Goal: Transaction & Acquisition: Book appointment/travel/reservation

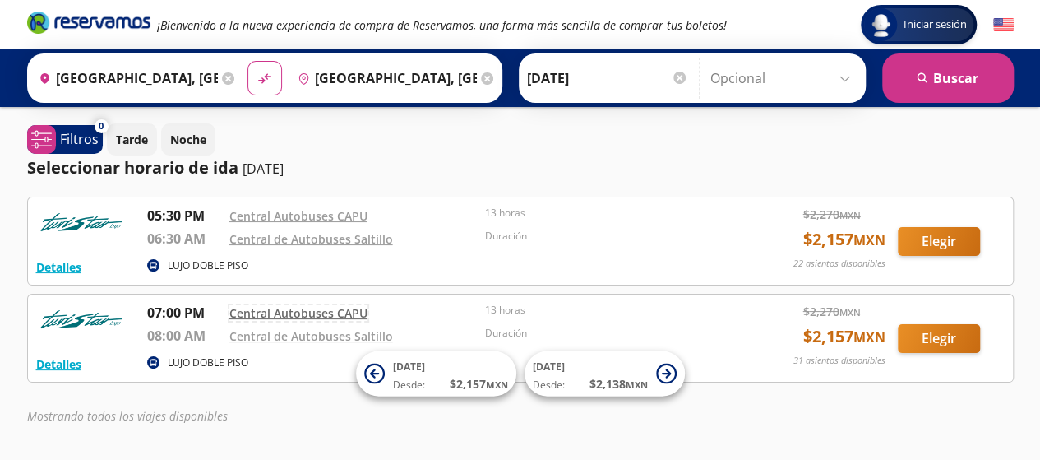
click at [259, 311] on link "Central Autobuses CAPU" at bounding box center [298, 313] width 138 height 16
click at [930, 328] on button "Elegir" at bounding box center [939, 338] width 82 height 29
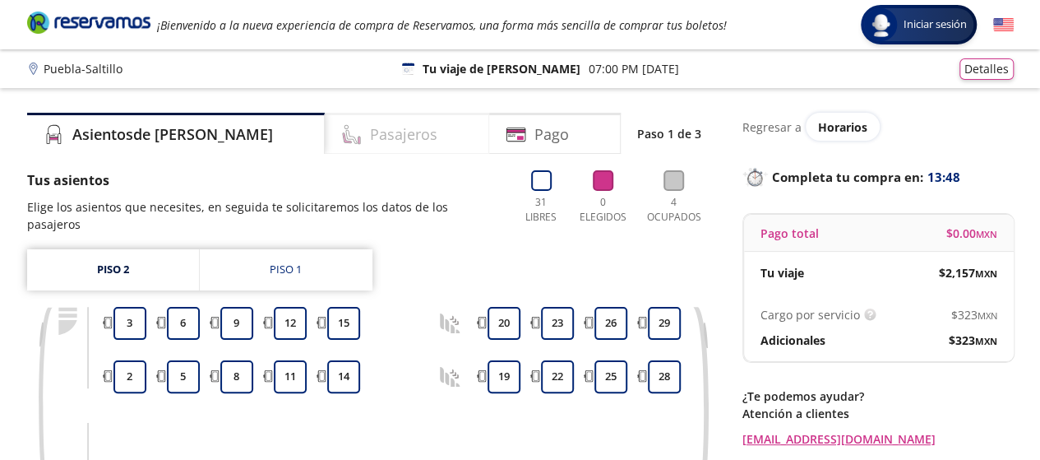
click at [370, 136] on h4 "Pasajeros" at bounding box center [403, 134] width 67 height 22
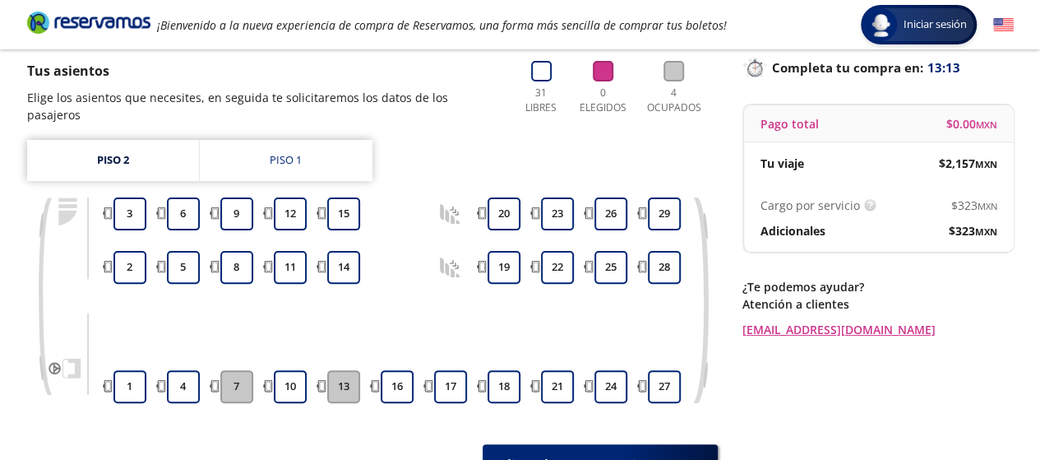
scroll to position [142, 0]
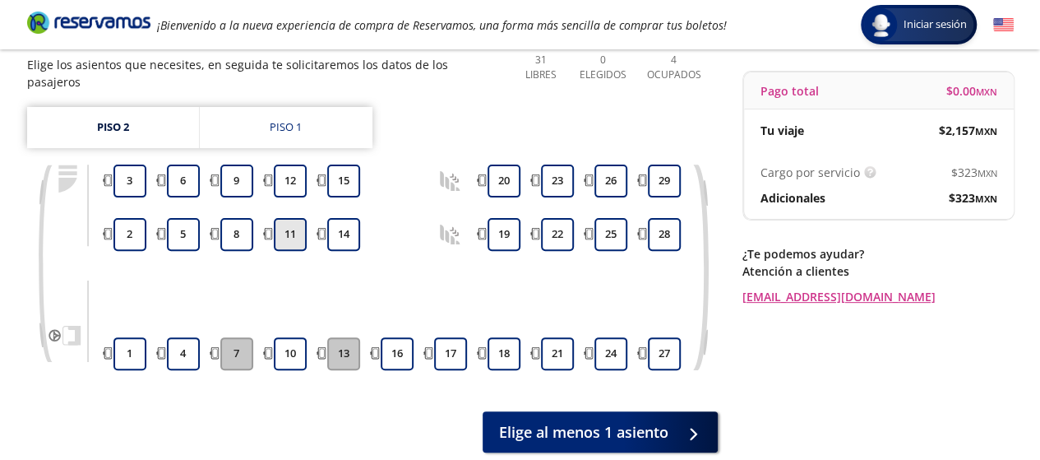
click at [286, 223] on button "11" at bounding box center [290, 234] width 33 height 33
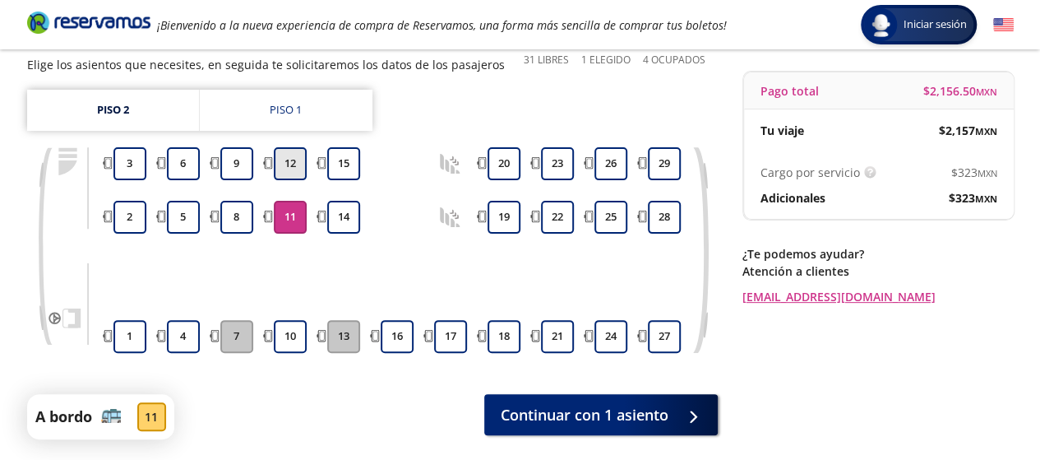
click at [283, 157] on button "12" at bounding box center [290, 163] width 33 height 33
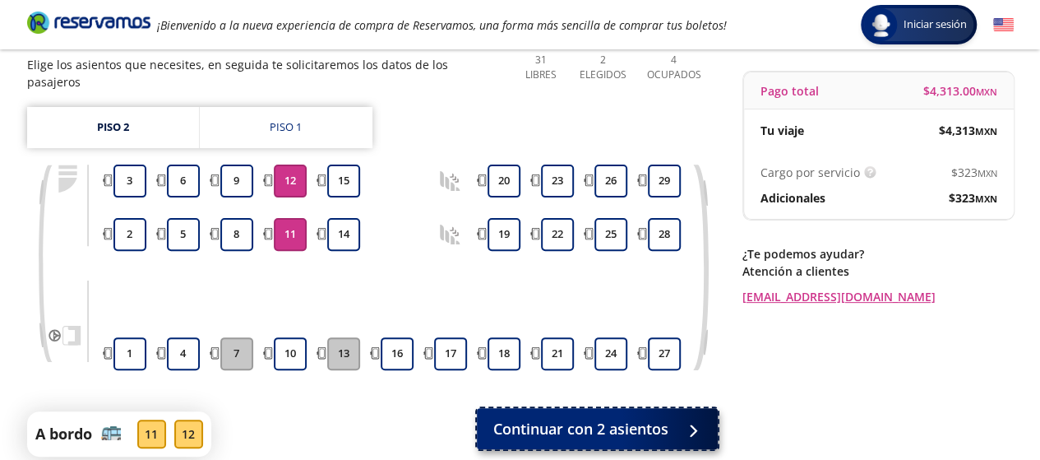
click at [559, 418] on span "Continuar con 2 asientos" at bounding box center [580, 429] width 175 height 22
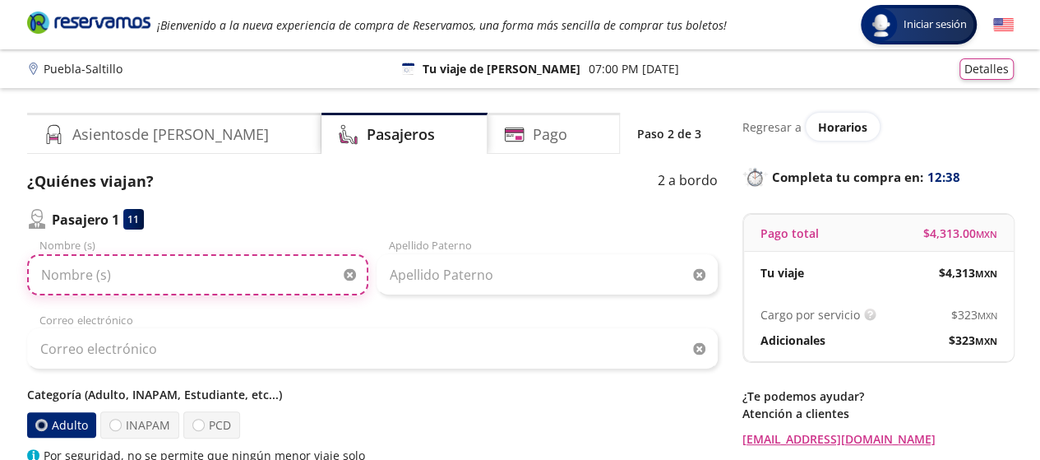
click at [55, 278] on input "Nombre (s)" at bounding box center [197, 274] width 341 height 41
type input "j"
click at [146, 275] on input "[PERSON_NAME]" at bounding box center [197, 274] width 341 height 41
type input "[PERSON_NAME]"
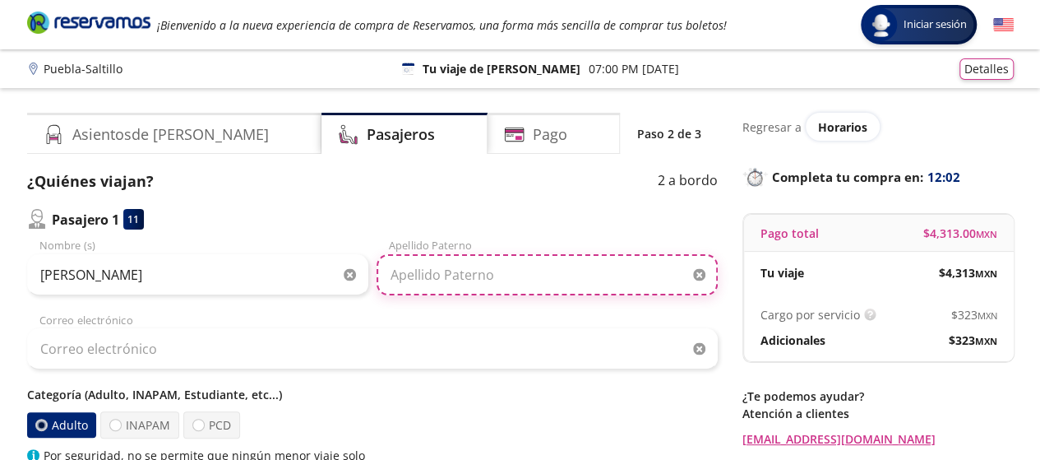
click at [405, 278] on input "Apellido Paterno" at bounding box center [547, 274] width 341 height 41
type input "G"
type input "Valdez"
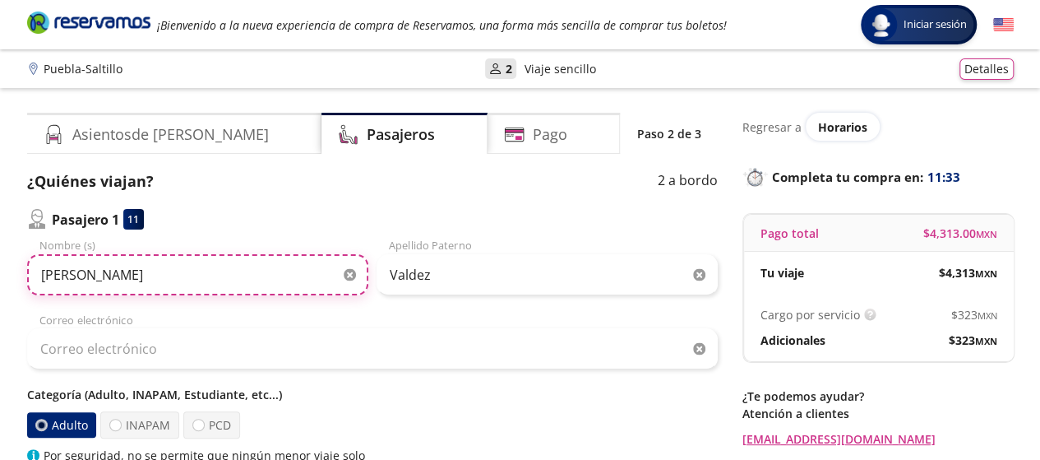
click at [116, 276] on input "[PERSON_NAME]" at bounding box center [197, 274] width 341 height 41
type input "[PERSON_NAME]"
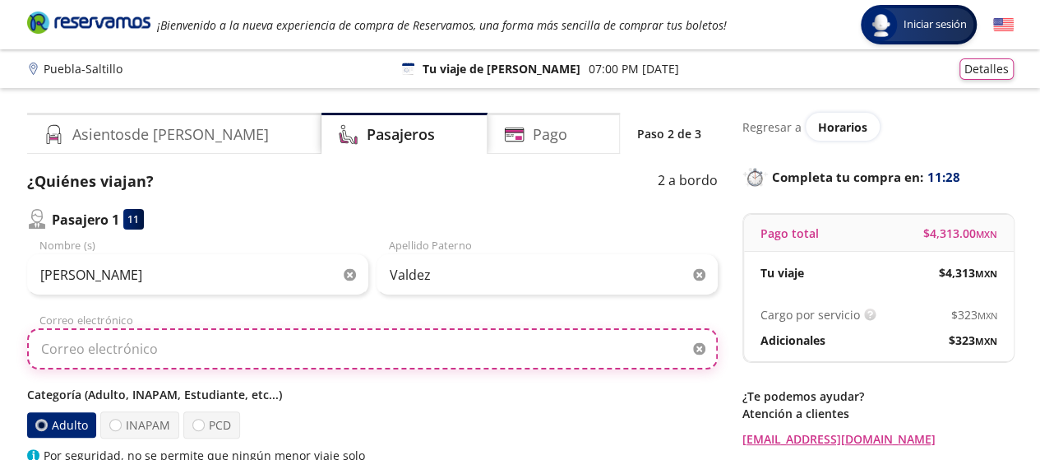
click at [52, 350] on input "Correo electrónico" at bounding box center [372, 348] width 691 height 41
click at [99, 346] on input "jav_val60"" at bounding box center [372, 348] width 691 height 41
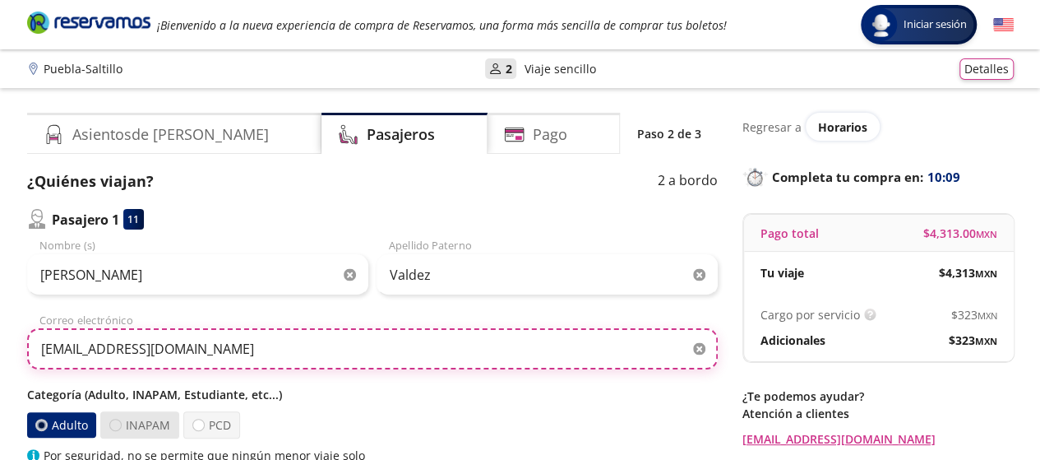
type input "[EMAIL_ADDRESS][DOMAIN_NAME]"
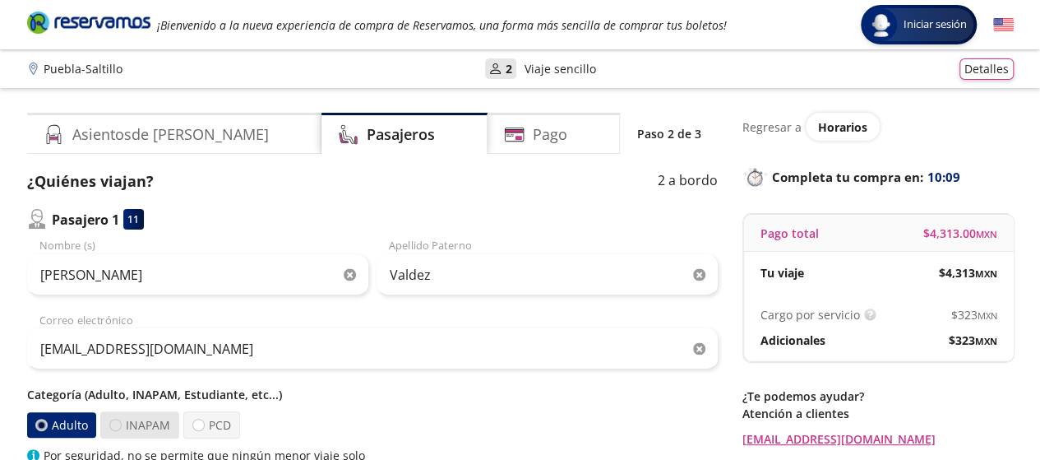
click at [114, 422] on div at bounding box center [115, 425] width 12 height 12
click at [114, 422] on input "INAPAM" at bounding box center [115, 424] width 11 height 11
radio input "true"
radio input "false"
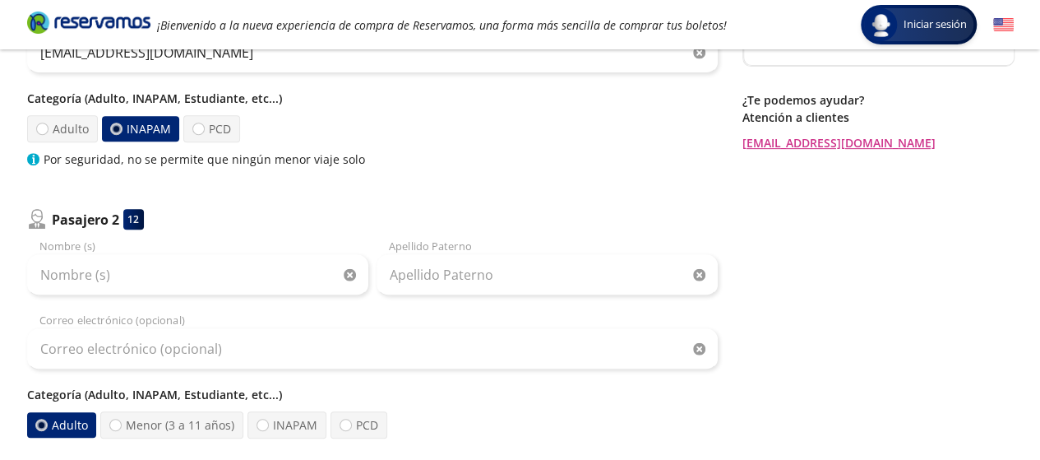
scroll to position [362, 0]
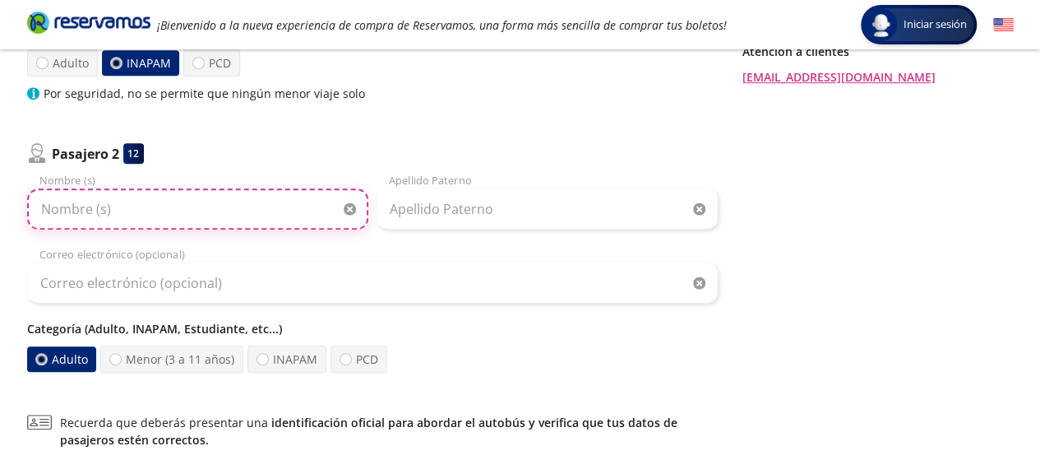
click at [47, 209] on input "Nombre (s)" at bounding box center [197, 208] width 341 height 41
type input "Ma Guadalupe"
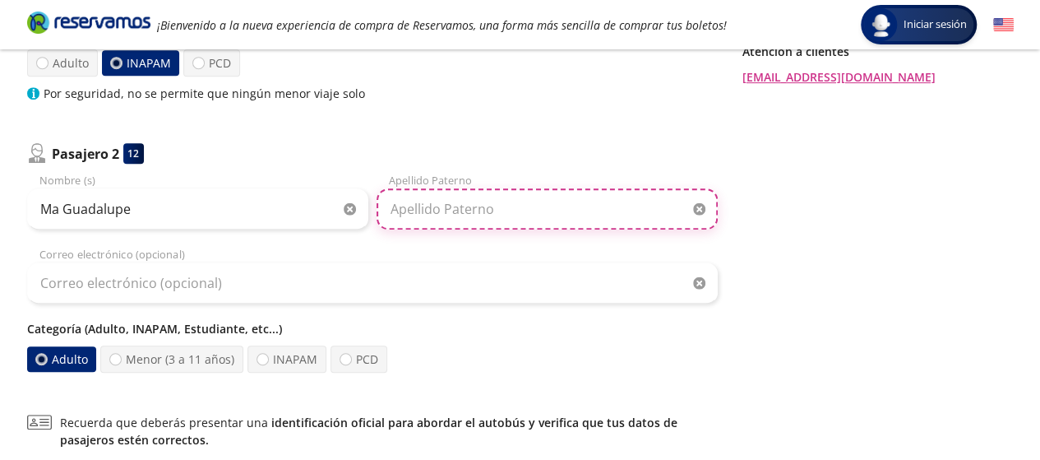
click at [410, 205] on input "Apellido Paterno" at bounding box center [547, 208] width 341 height 41
type input "Fortuna"
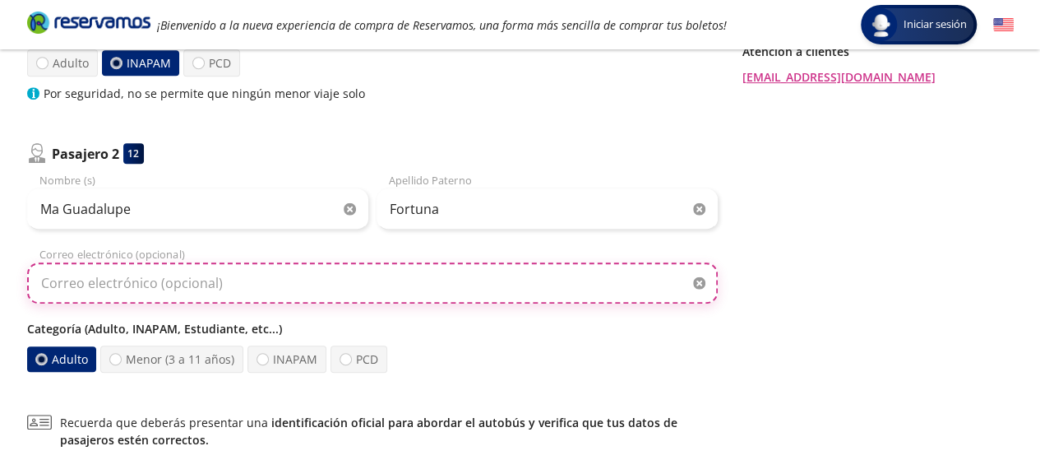
click at [49, 284] on input "Correo electrónico (opcional)" at bounding box center [372, 282] width 691 height 41
type input "[EMAIL_ADDRESS][DOMAIN_NAME]"
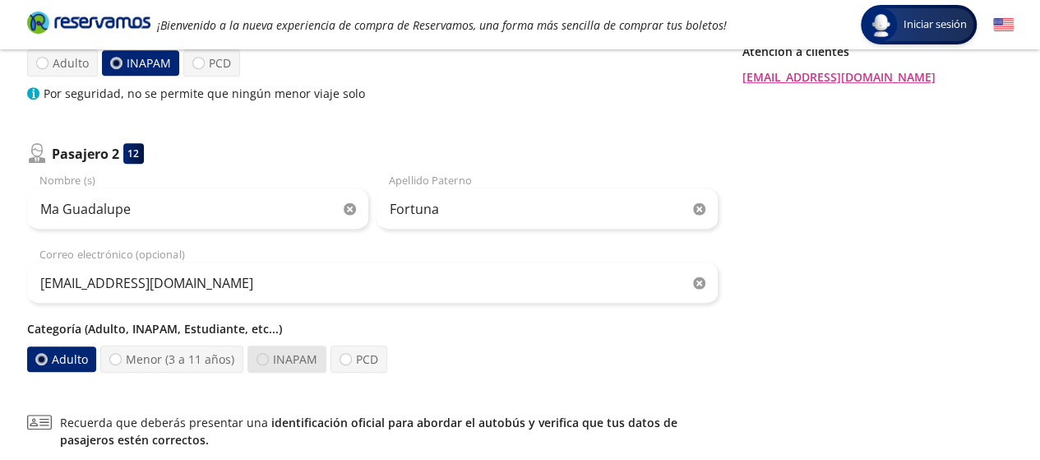
click at [259, 360] on div at bounding box center [263, 359] width 12 height 12
click at [259, 360] on input "INAPAM" at bounding box center [262, 359] width 11 height 11
radio input "true"
radio input "false"
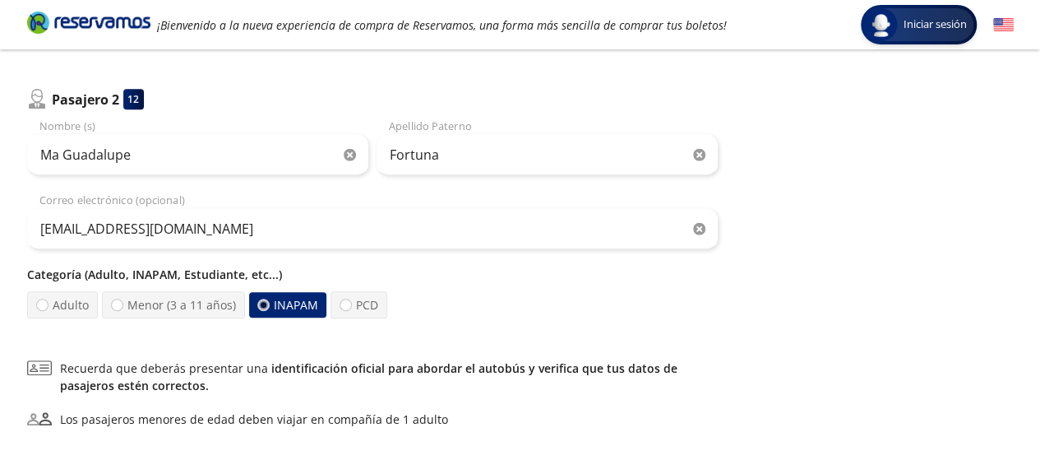
scroll to position [548, 0]
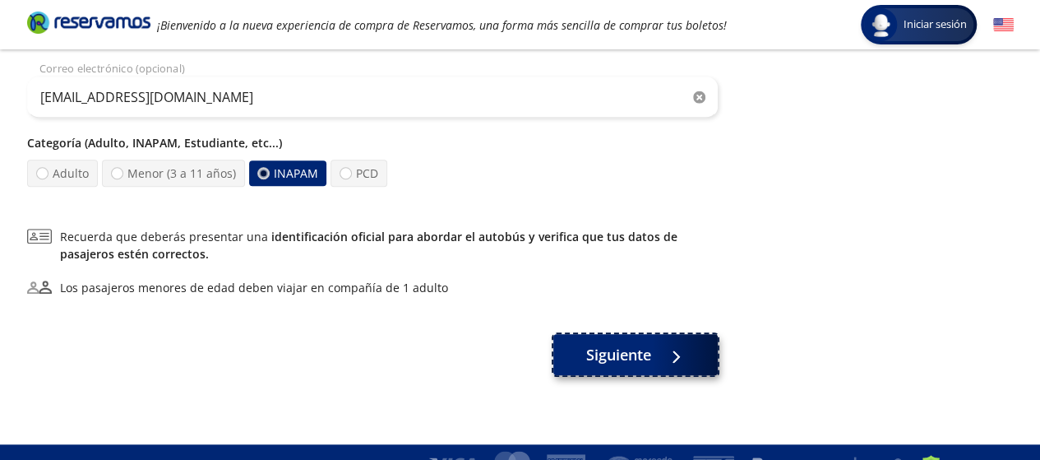
click at [618, 346] on span "Siguiente" at bounding box center [618, 355] width 65 height 22
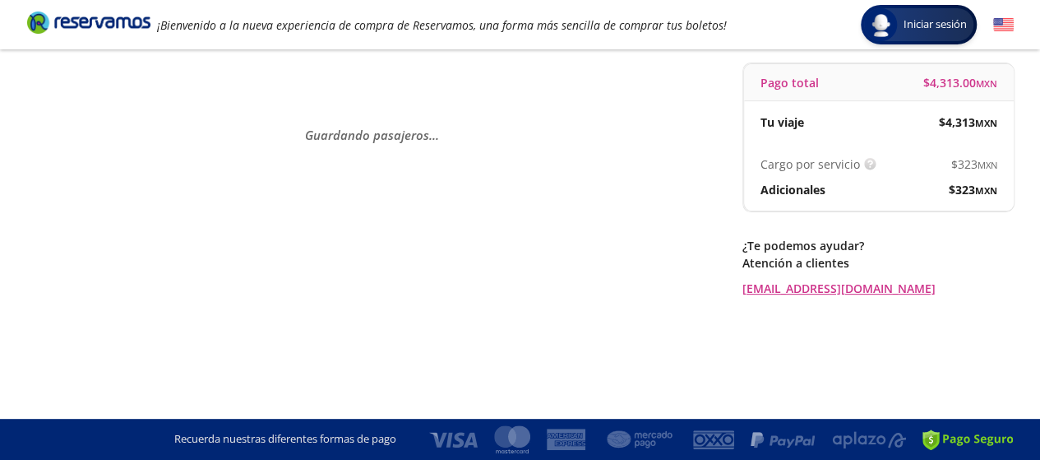
scroll to position [0, 0]
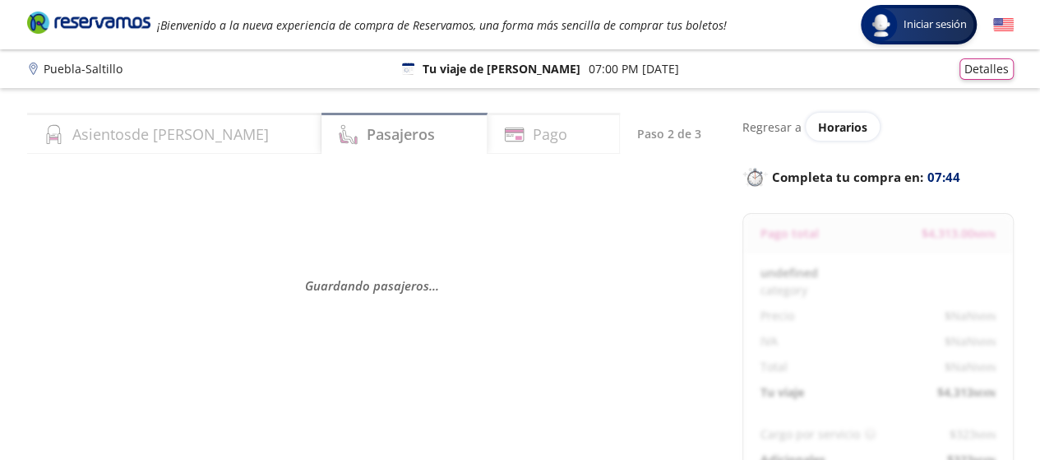
select select "MX"
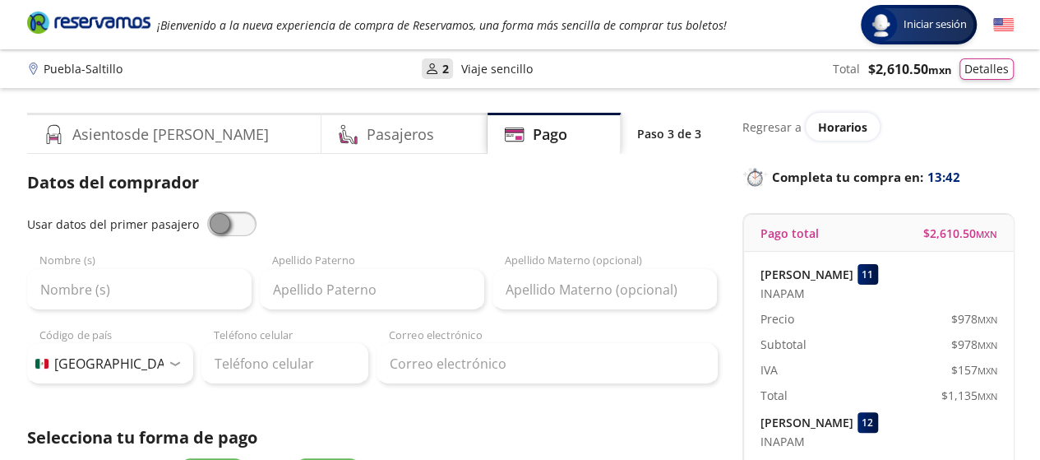
click at [239, 222] on span at bounding box center [231, 223] width 49 height 25
click at [207, 211] on input "checkbox" at bounding box center [207, 211] width 0 height 0
type input "[PERSON_NAME]"
type input "Valdez"
type input "[EMAIL_ADDRESS][DOMAIN_NAME]"
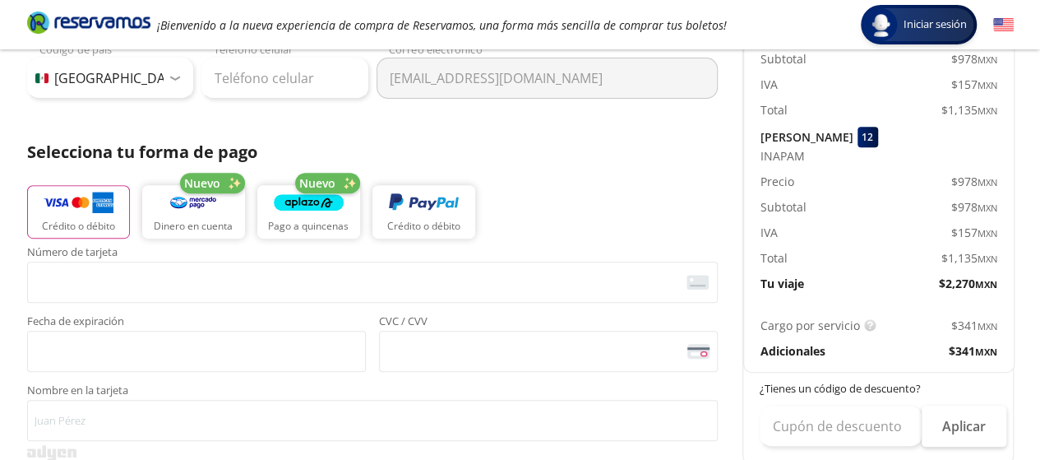
scroll to position [296, 0]
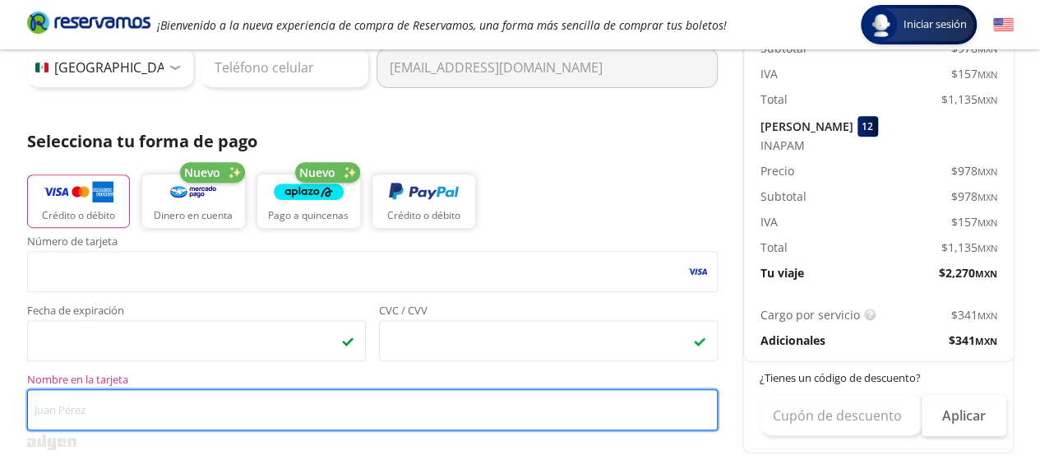
click at [52, 415] on input "Nombre en la tarjeta" at bounding box center [372, 409] width 691 height 41
click at [79, 409] on input "[PERSON_NAME]" at bounding box center [372, 409] width 691 height 41
click at [96, 412] on input "[PERSON_NAME]" at bounding box center [372, 409] width 691 height 41
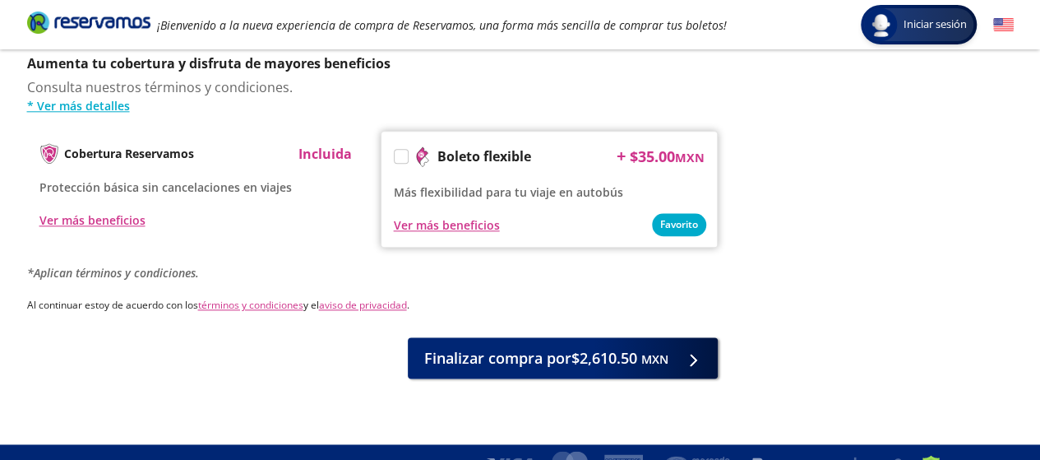
scroll to position [888, 0]
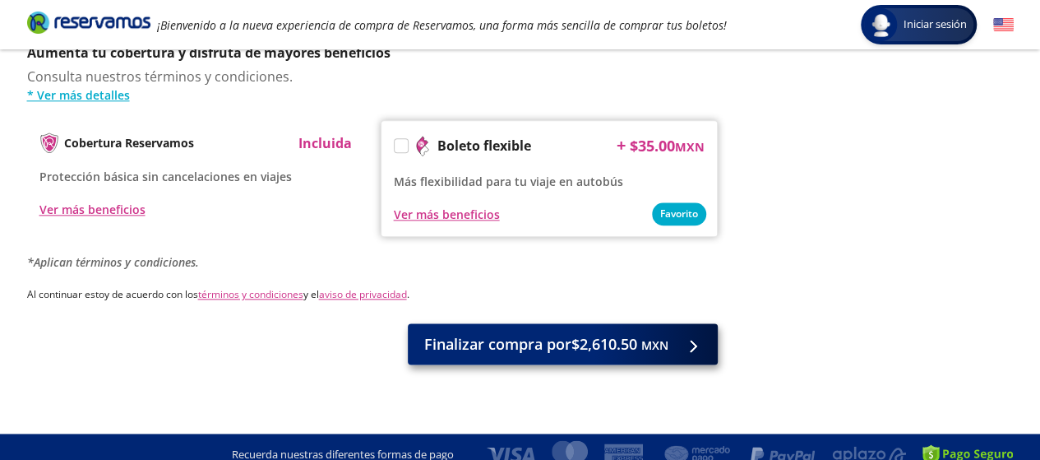
type input "[PERSON_NAME]"
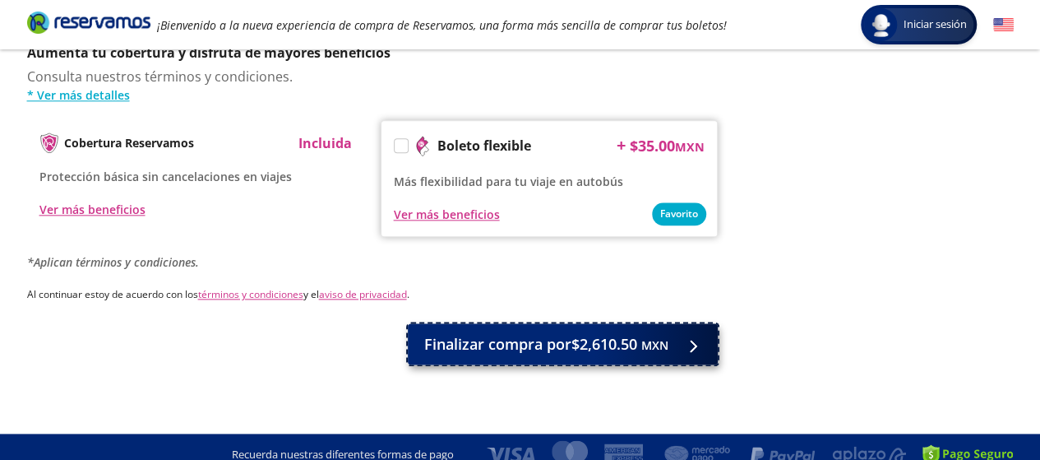
click at [546, 333] on span "Finalizar compra por $2,610.50 MXN" at bounding box center [546, 344] width 244 height 22
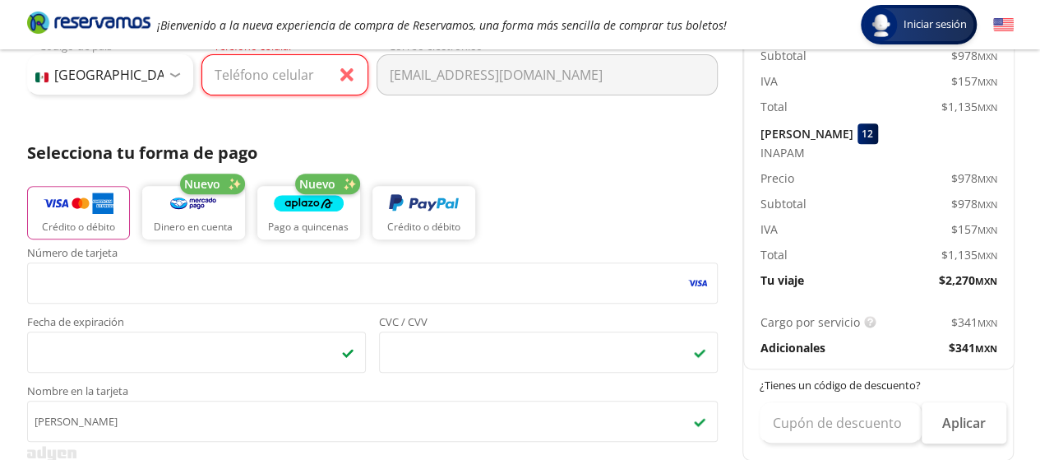
scroll to position [223, 0]
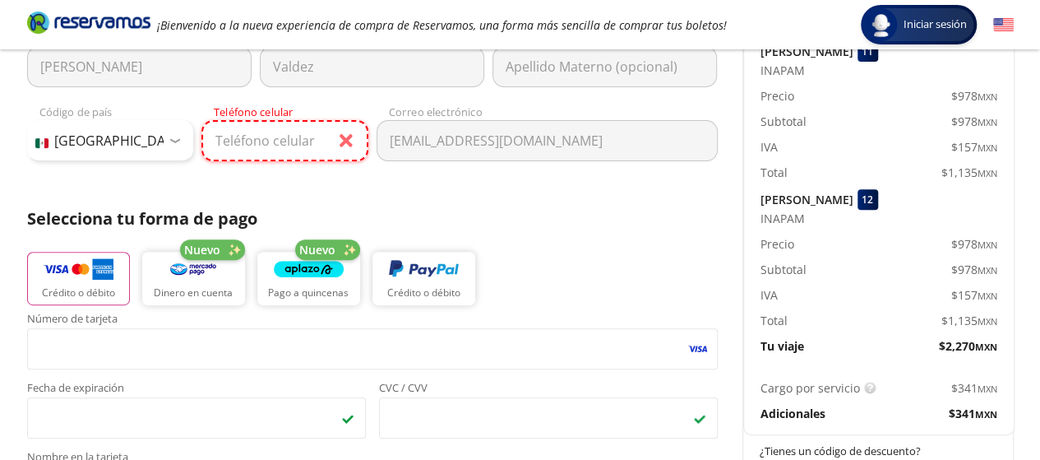
click at [234, 137] on input "Teléfono celular" at bounding box center [284, 140] width 167 height 41
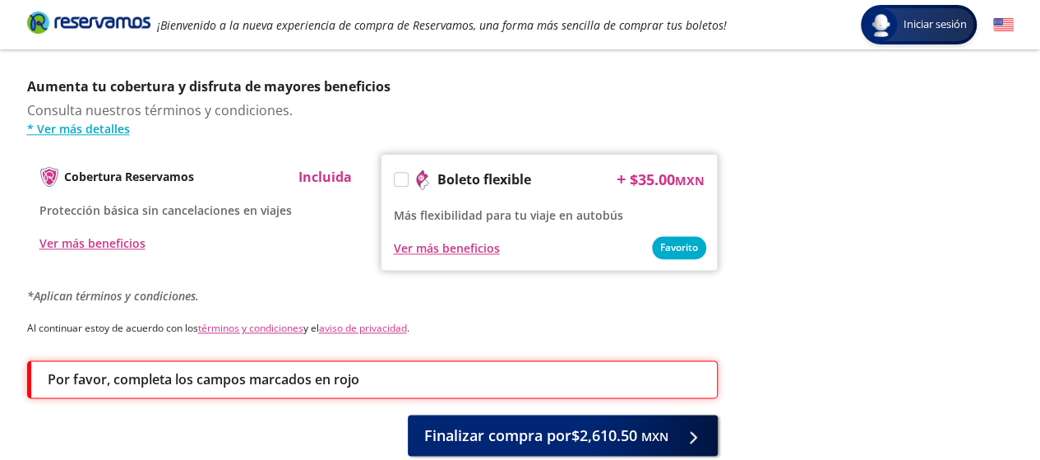
scroll to position [870, 0]
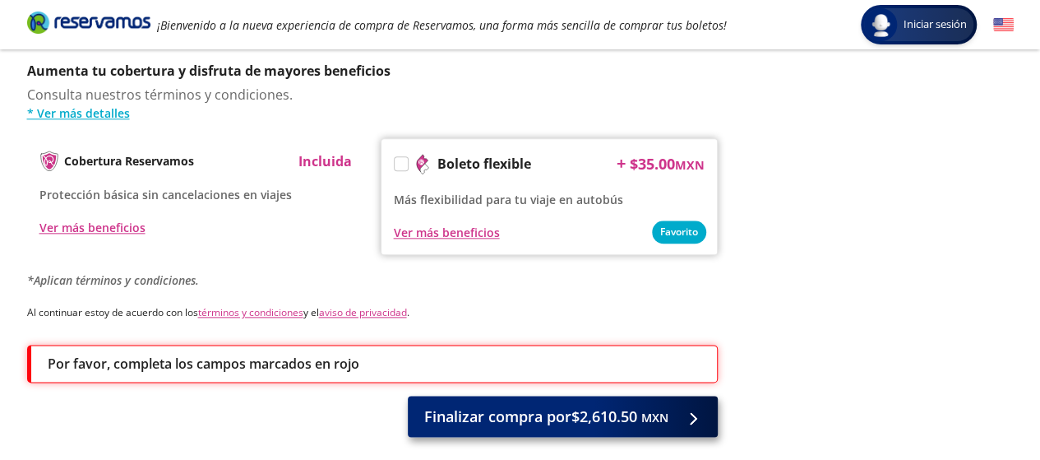
type input "[PHONE_NUMBER]"
click at [530, 405] on span "Finalizar compra por $2,610.50 MXN" at bounding box center [546, 416] width 244 height 22
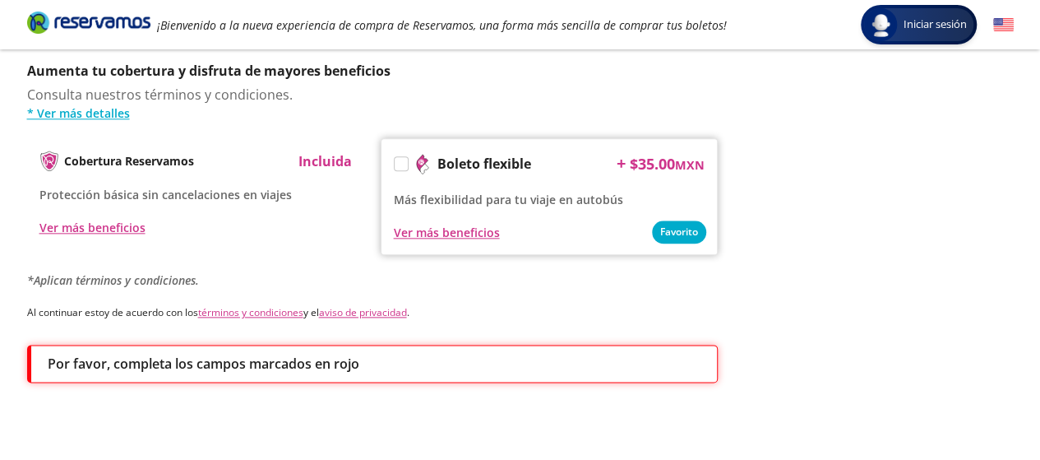
scroll to position [0, 0]
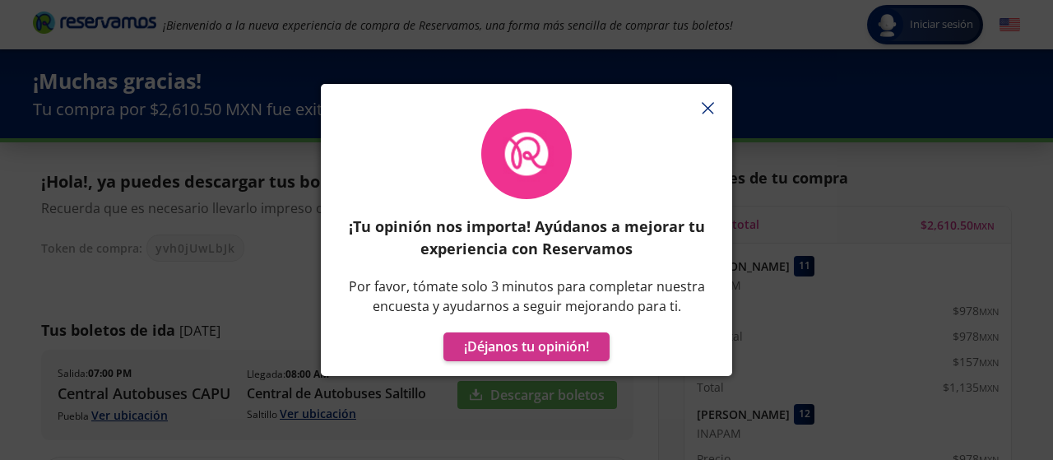
click at [709, 103] on icon "button" at bounding box center [708, 108] width 12 height 12
